Goal: Task Accomplishment & Management: Manage account settings

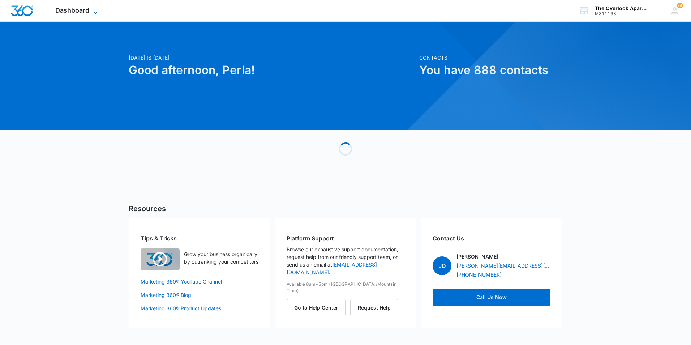
click at [83, 11] on span "Dashboard" at bounding box center [72, 11] width 34 height 8
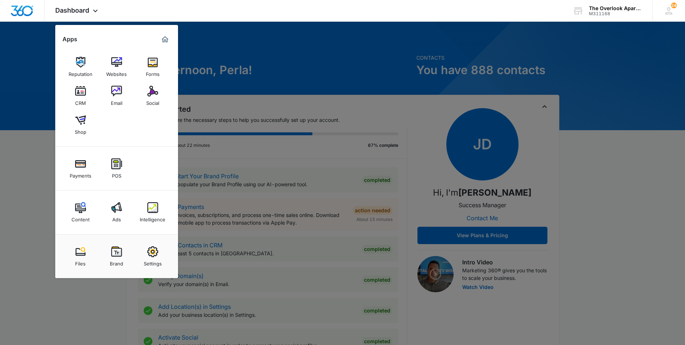
click at [84, 98] on div "CRM" at bounding box center [80, 100] width 11 height 9
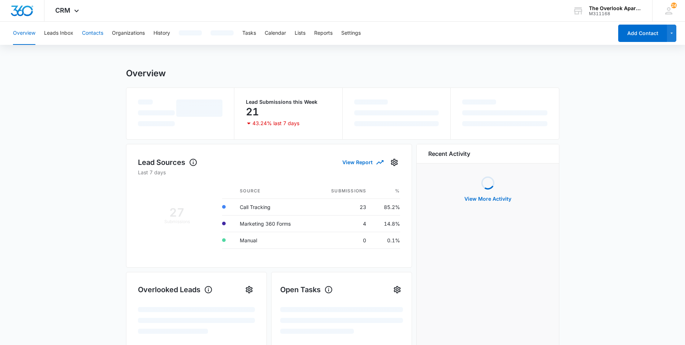
click at [97, 33] on button "Contacts" at bounding box center [92, 33] width 21 height 23
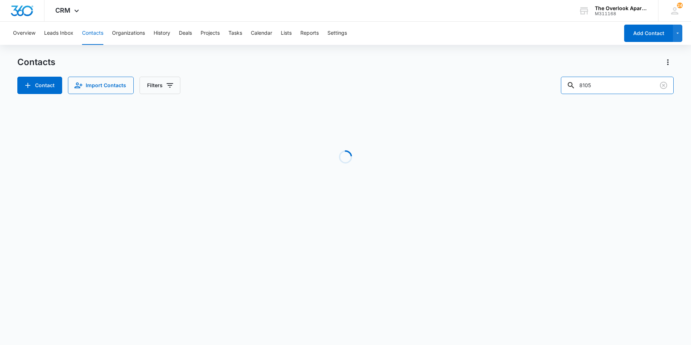
drag, startPoint x: 615, startPoint y: 83, endPoint x: 370, endPoint y: 117, distance: 247.7
click at [370, 117] on div "Contacts Contact Import Contacts Filters 8105 Loading No Results" at bounding box center [345, 137] width 656 height 163
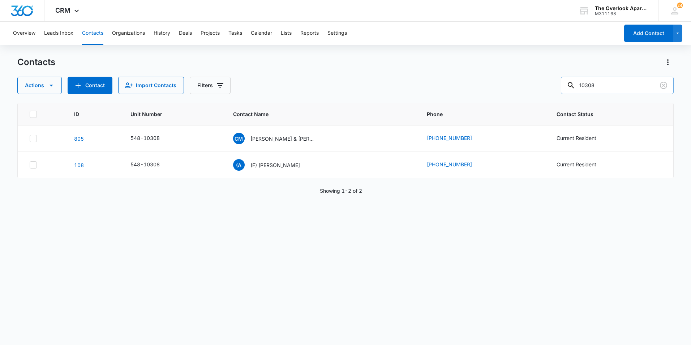
click at [594, 84] on input "10308" at bounding box center [617, 85] width 113 height 17
type input "10208"
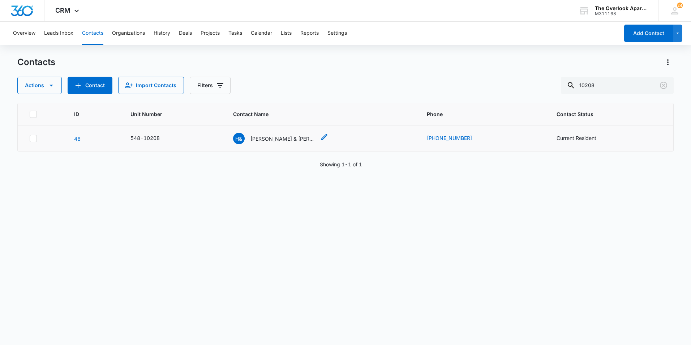
click at [296, 138] on p "Hannah & Jonathan Mogle" at bounding box center [282, 139] width 65 height 8
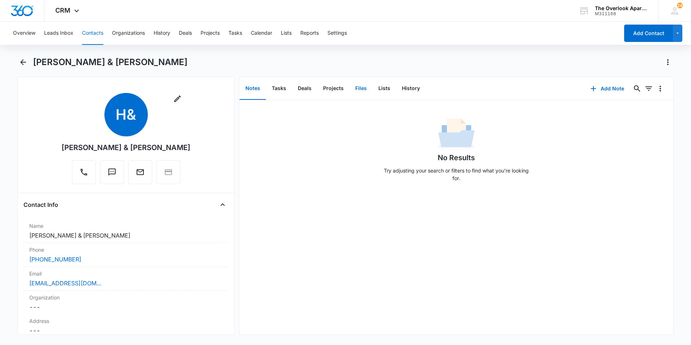
click at [358, 90] on button "Files" at bounding box center [360, 88] width 23 height 22
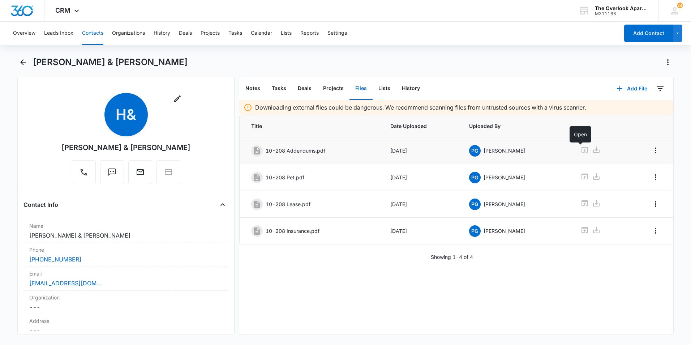
click at [581, 147] on icon at bounding box center [584, 150] width 7 height 6
